Goal: Task Accomplishment & Management: Use online tool/utility

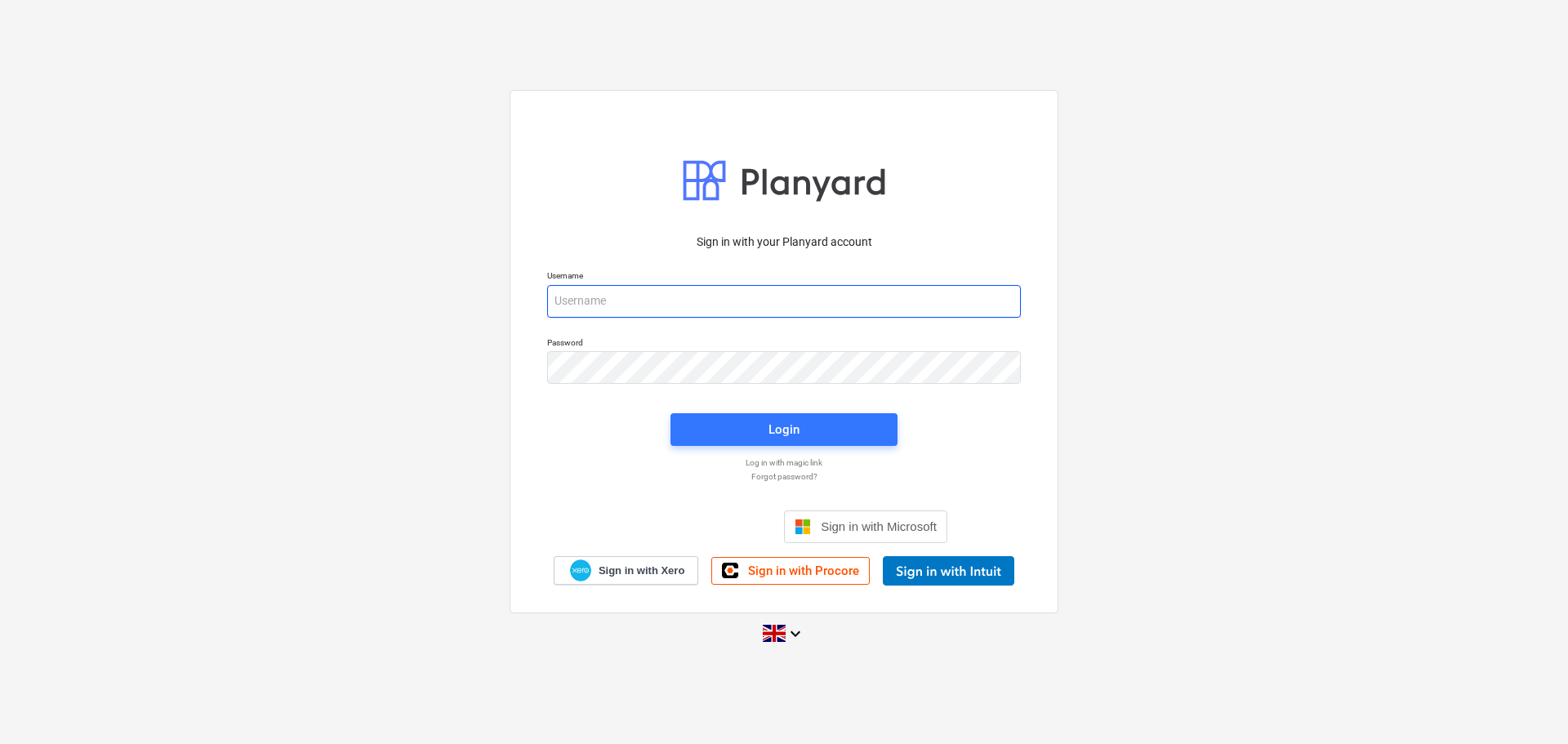
click at [616, 298] on input "email" at bounding box center [784, 301] width 474 height 33
click at [617, 309] on input "email" at bounding box center [784, 301] width 474 height 33
click at [620, 311] on input "email" at bounding box center [784, 301] width 474 height 33
type input "[EMAIL_ADDRESS][DOMAIN_NAME]"
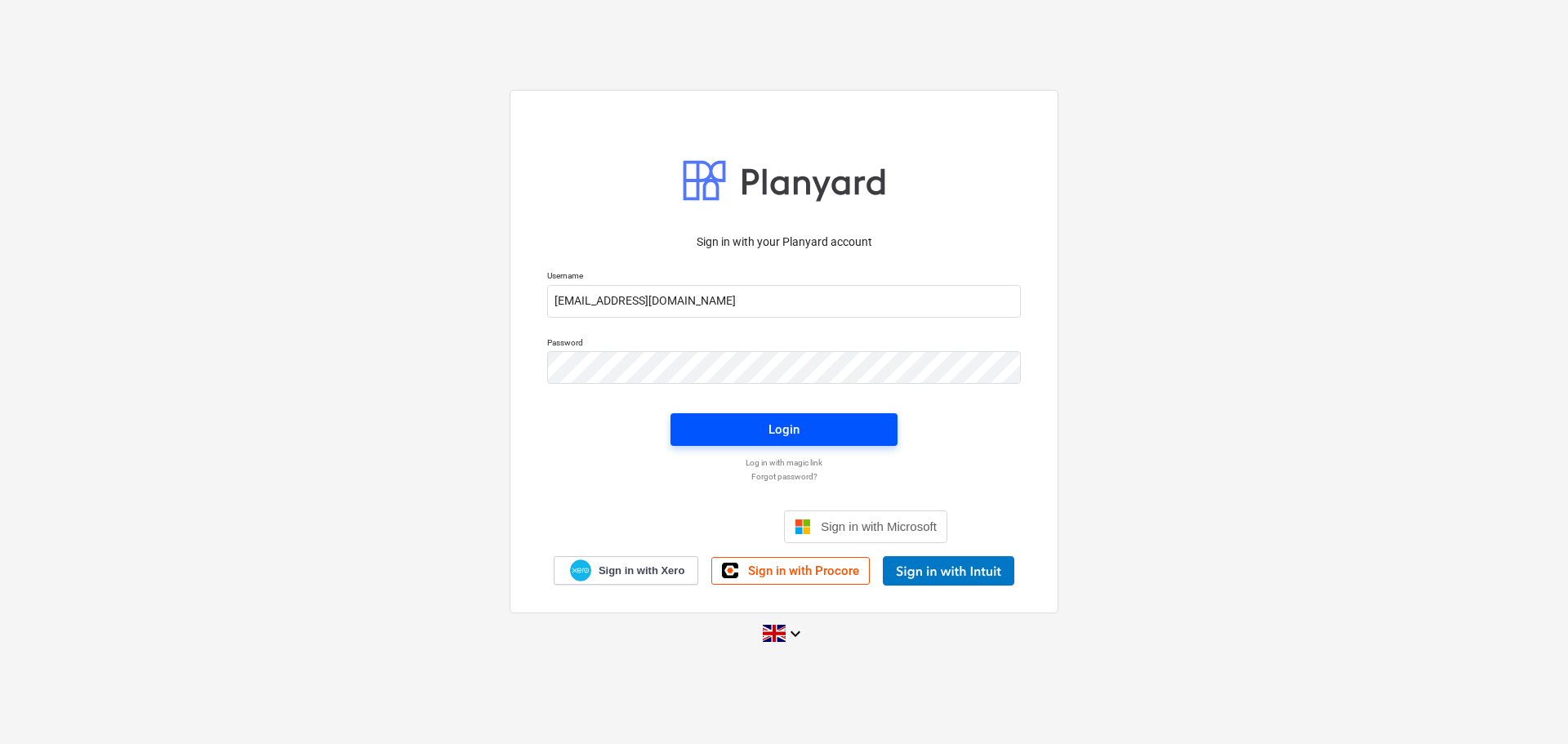
click at [760, 429] on span "Login" at bounding box center [784, 429] width 188 height 21
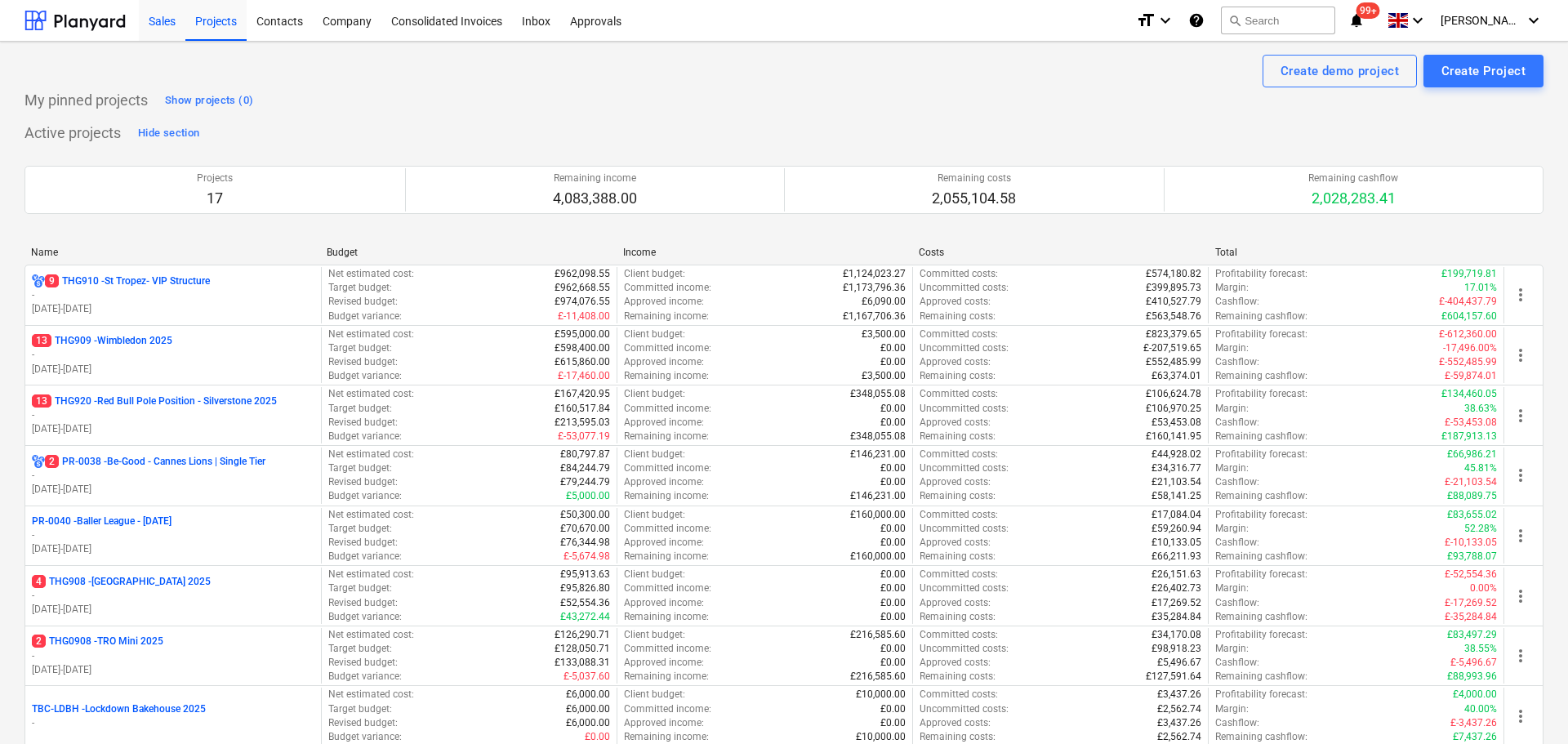
click at [154, 31] on div "Sales" at bounding box center [161, 20] width 46 height 42
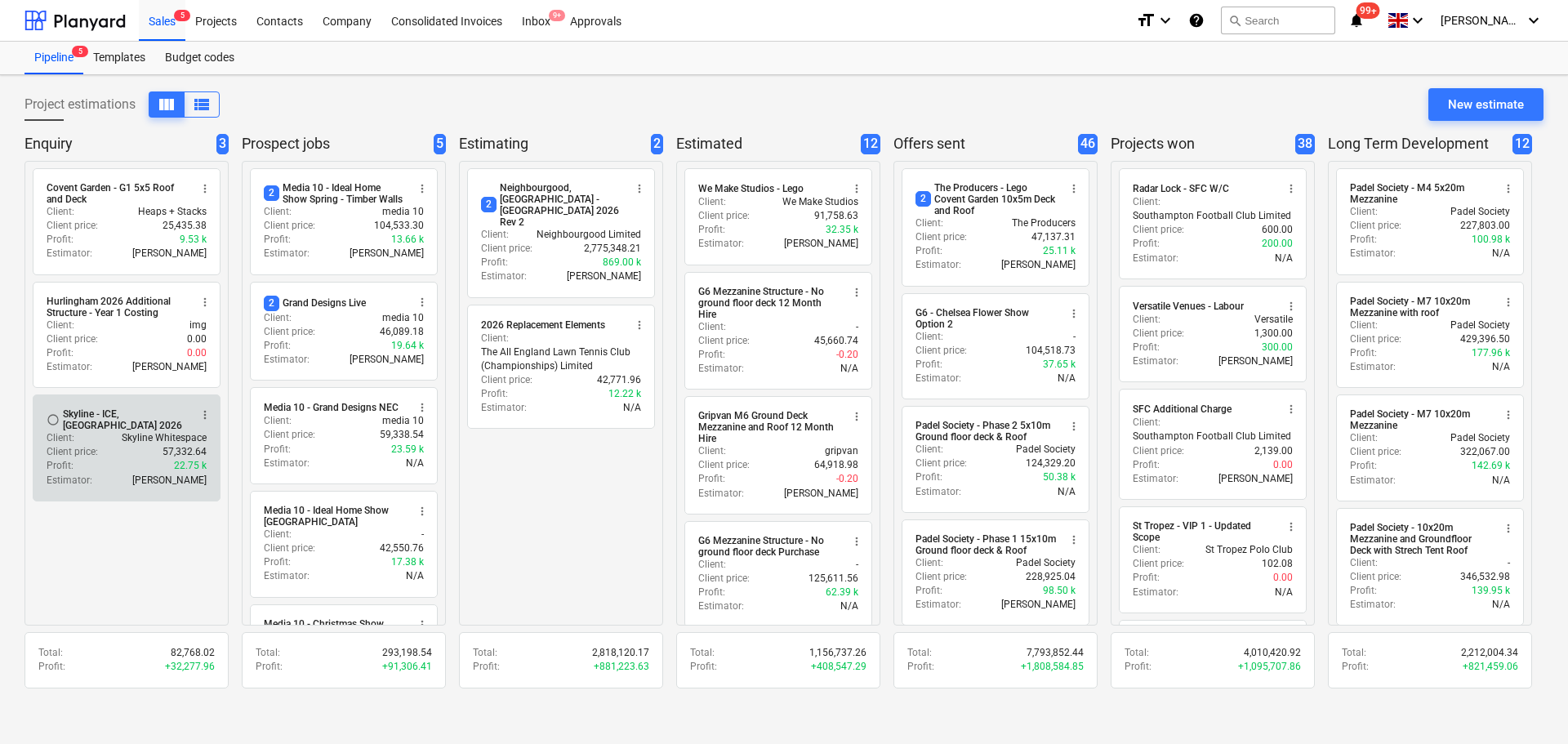
click at [130, 464] on div "Profit : 22.75 k" at bounding box center [127, 466] width 160 height 14
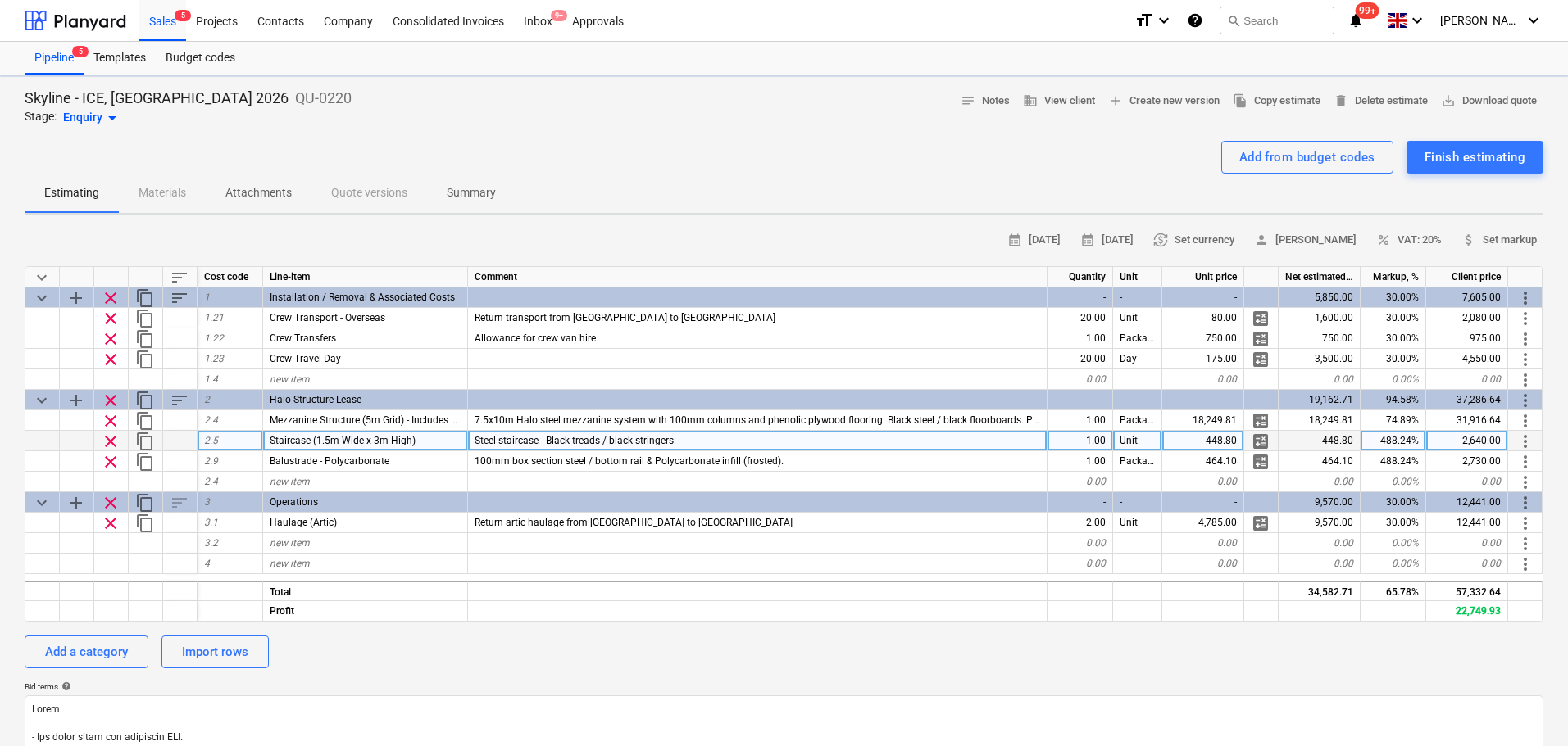
type textarea "x"
